Goal: Find specific page/section: Find specific page/section

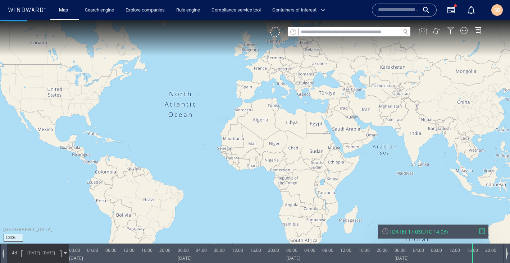
click at [384, 10] on input "text" at bounding box center [398, 10] width 41 height 11
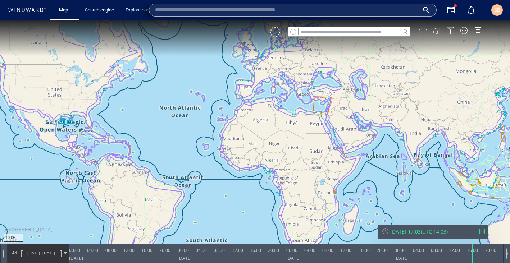
paste input "*******"
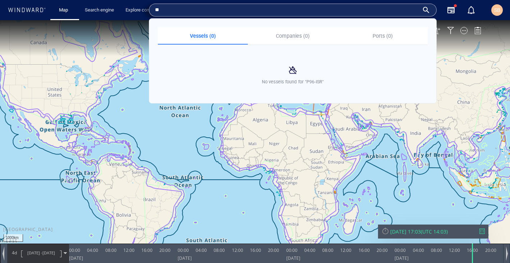
type input "*"
